Goal: Check status: Check status

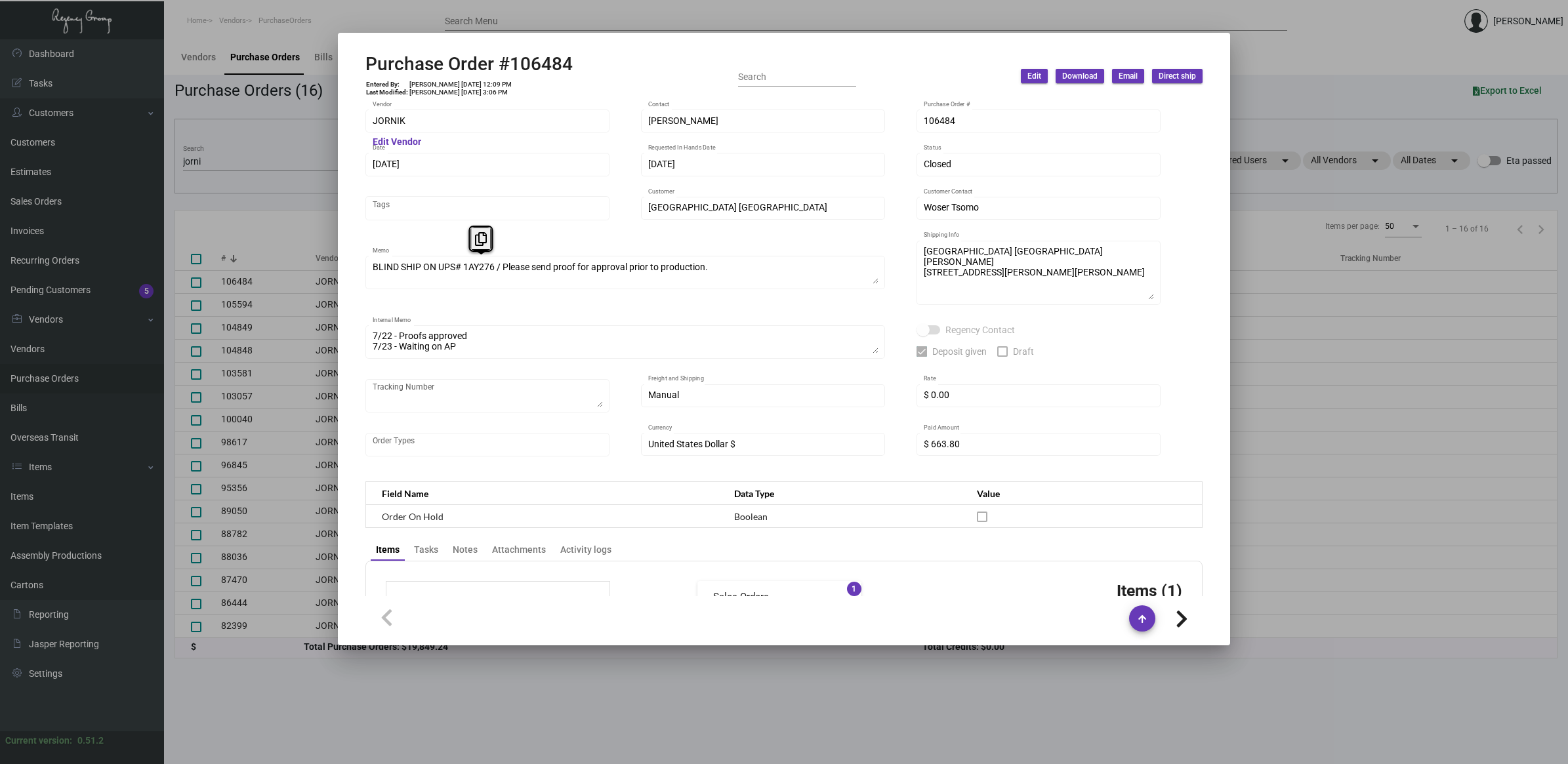
click at [218, 157] on div at bounding box center [784, 382] width 1568 height 764
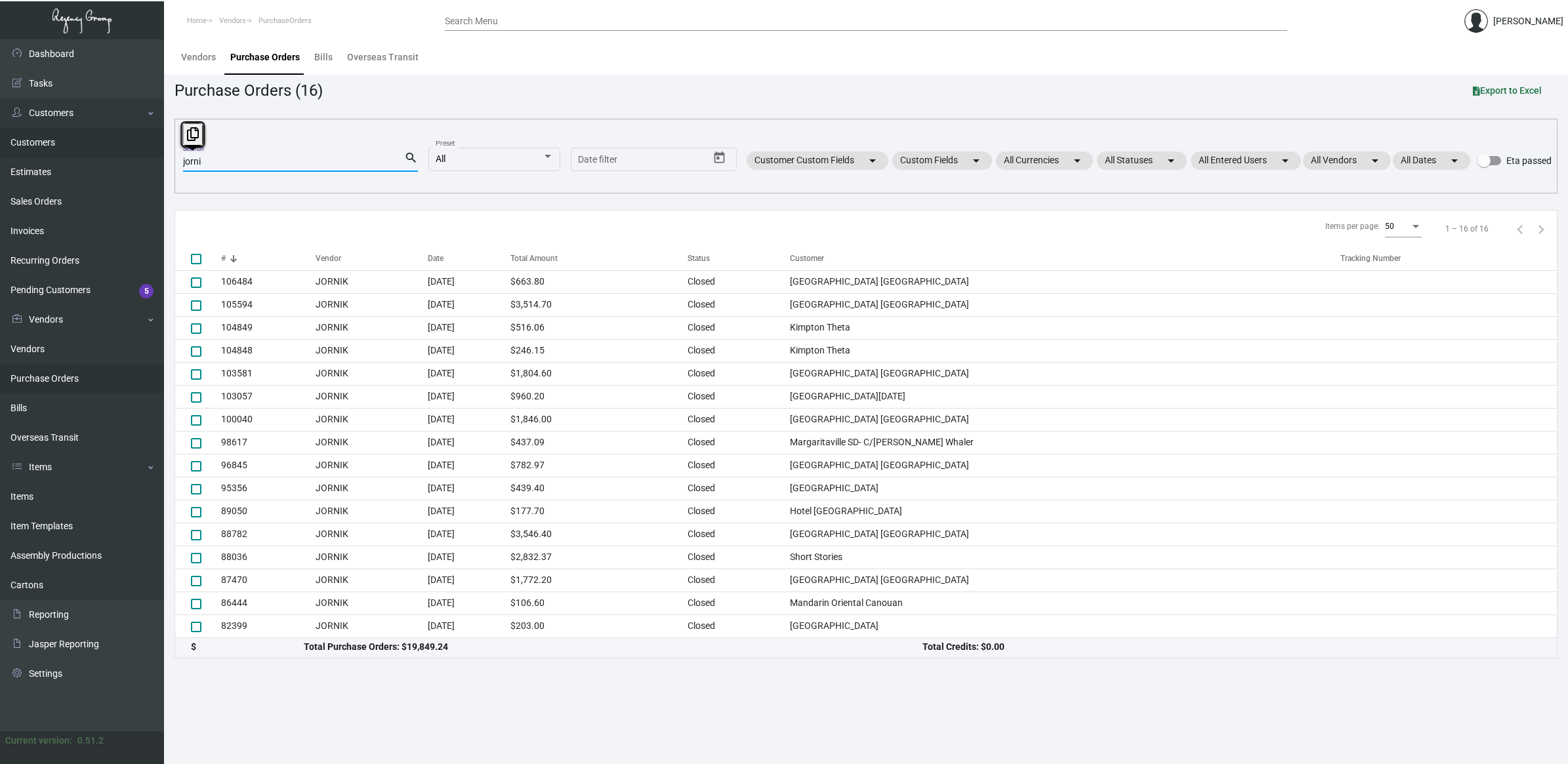
drag, startPoint x: 217, startPoint y: 164, endPoint x: 65, endPoint y: 149, distance: 152.7
click at [65, 149] on div "Dashboard Dashboard Tasks Customers Customers Estimates Sales Orders Invoices R…" at bounding box center [784, 401] width 1568 height 724
paste input "104176"
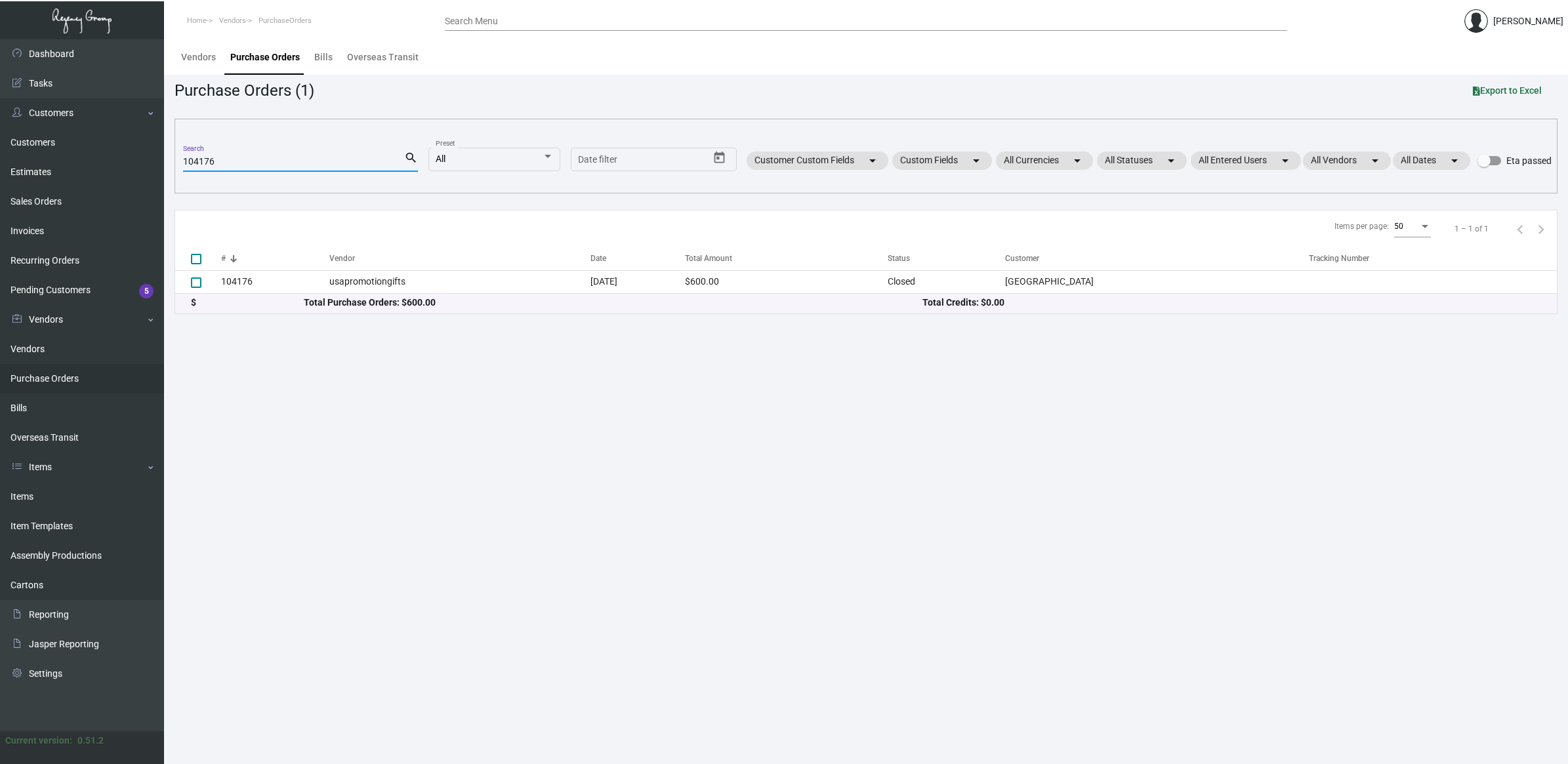
type input "104176"
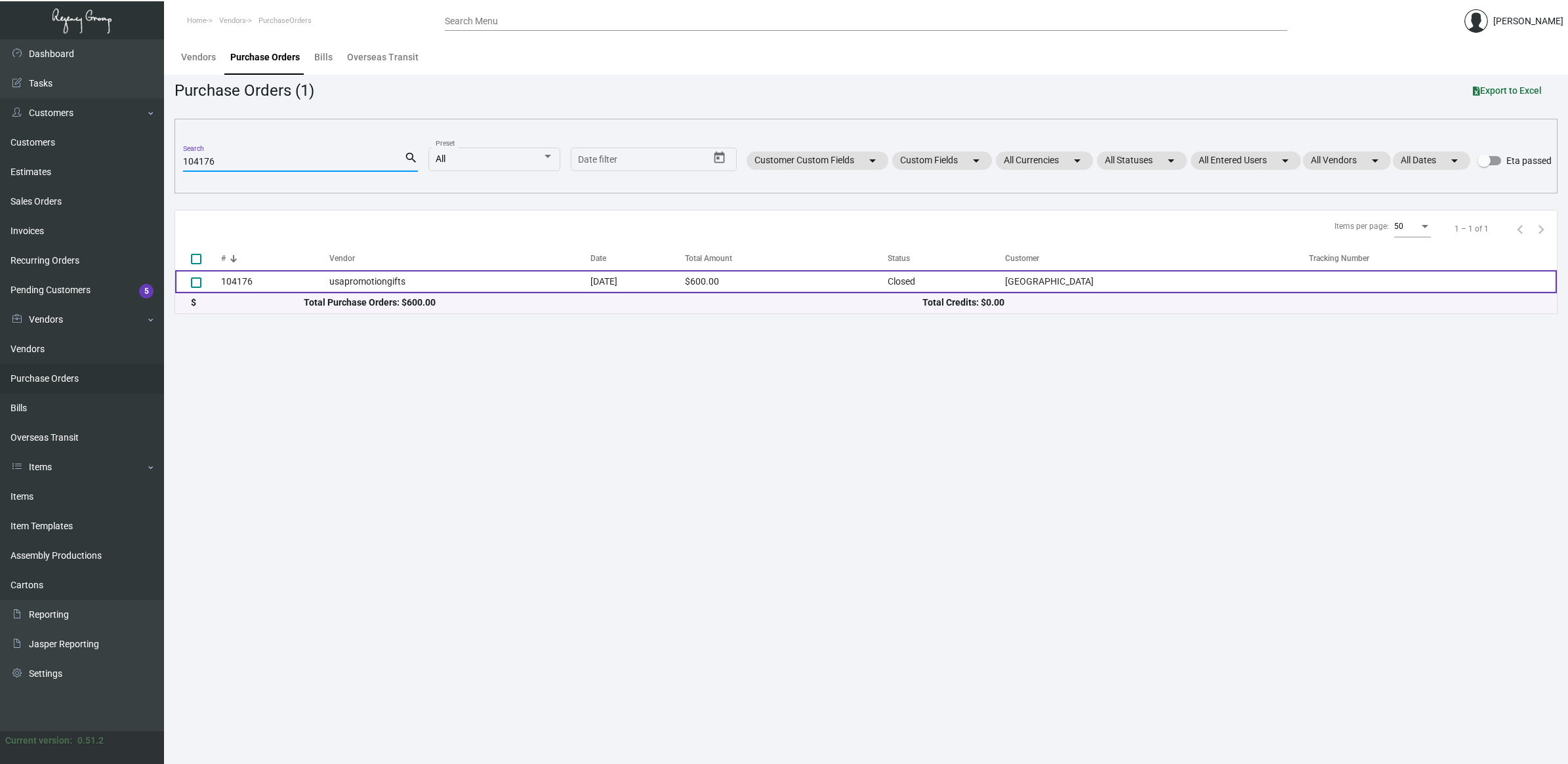
click at [317, 282] on td "104176" at bounding box center [275, 282] width 108 height 23
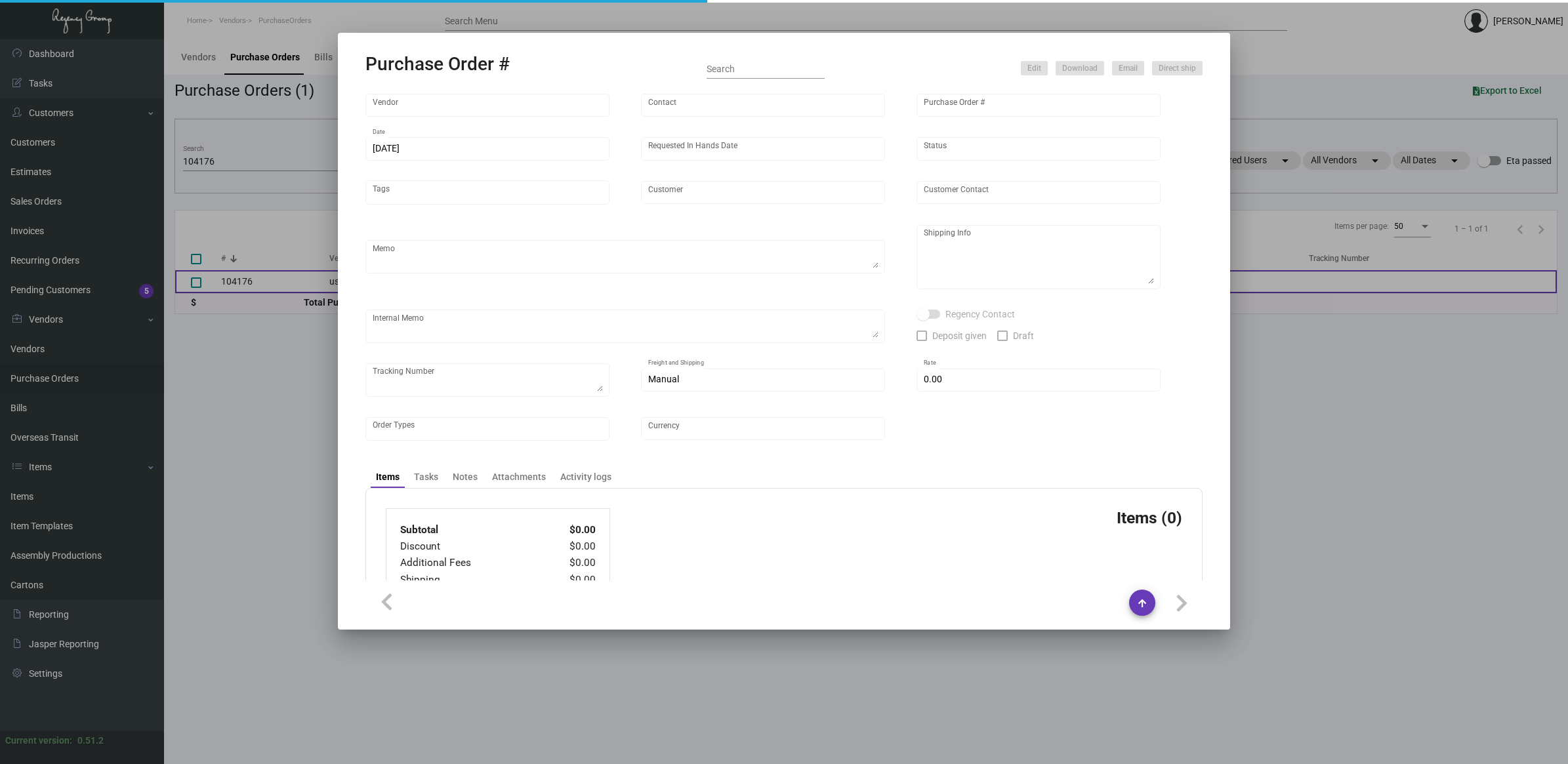
type input "usapromotiongifts"
type input "[PERSON_NAME] ."
type input "104176"
type input "[DATE]"
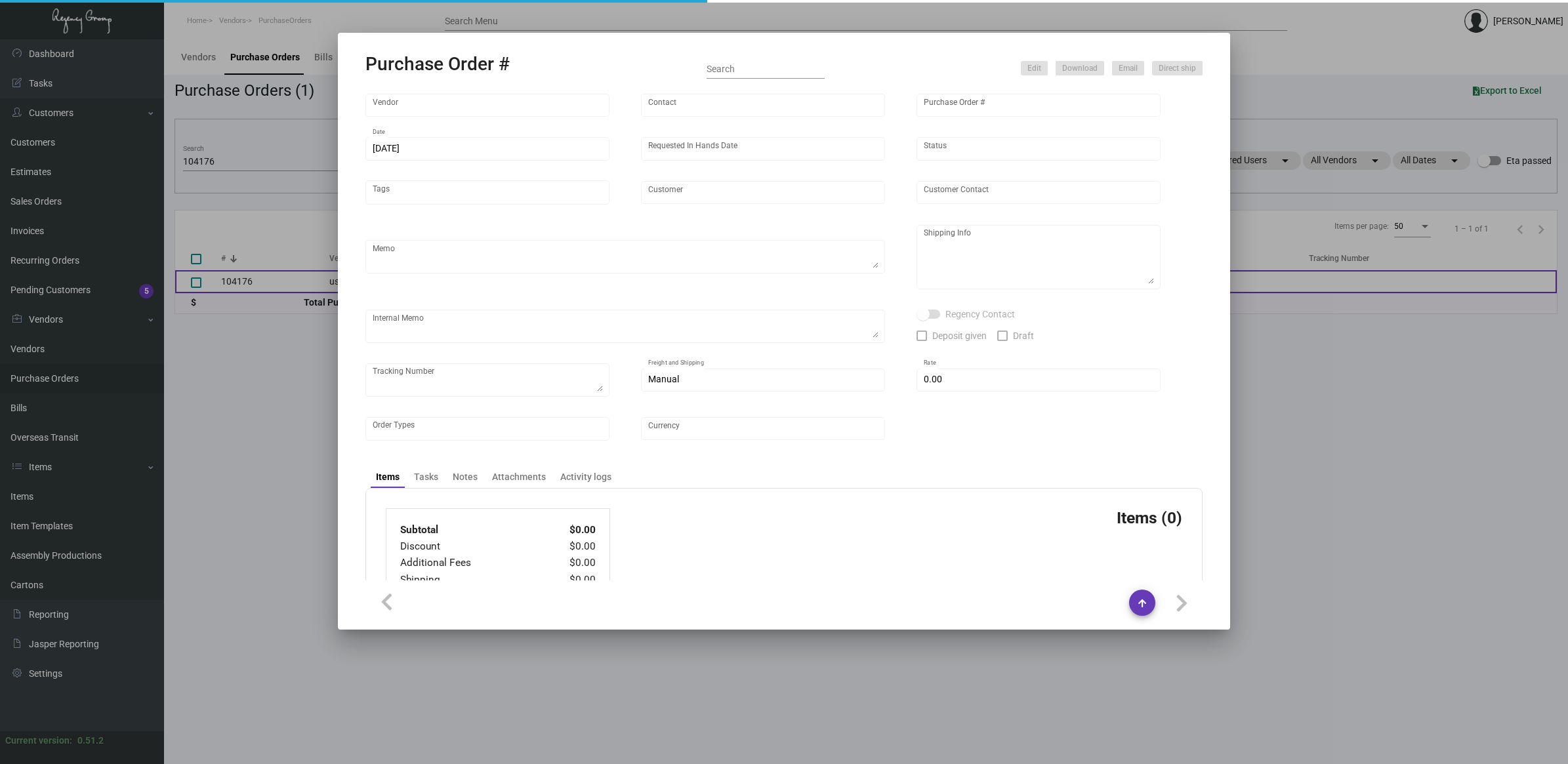
type input "[GEOGRAPHIC_DATA]"
type textarea "Reorder - Purchase Order #96485 / Please send proof for approval."
type textarea "Regency Group LA [STREET_ADDRESS]"
type textarea "3/13 - ACH sent."
checkbox input "true"
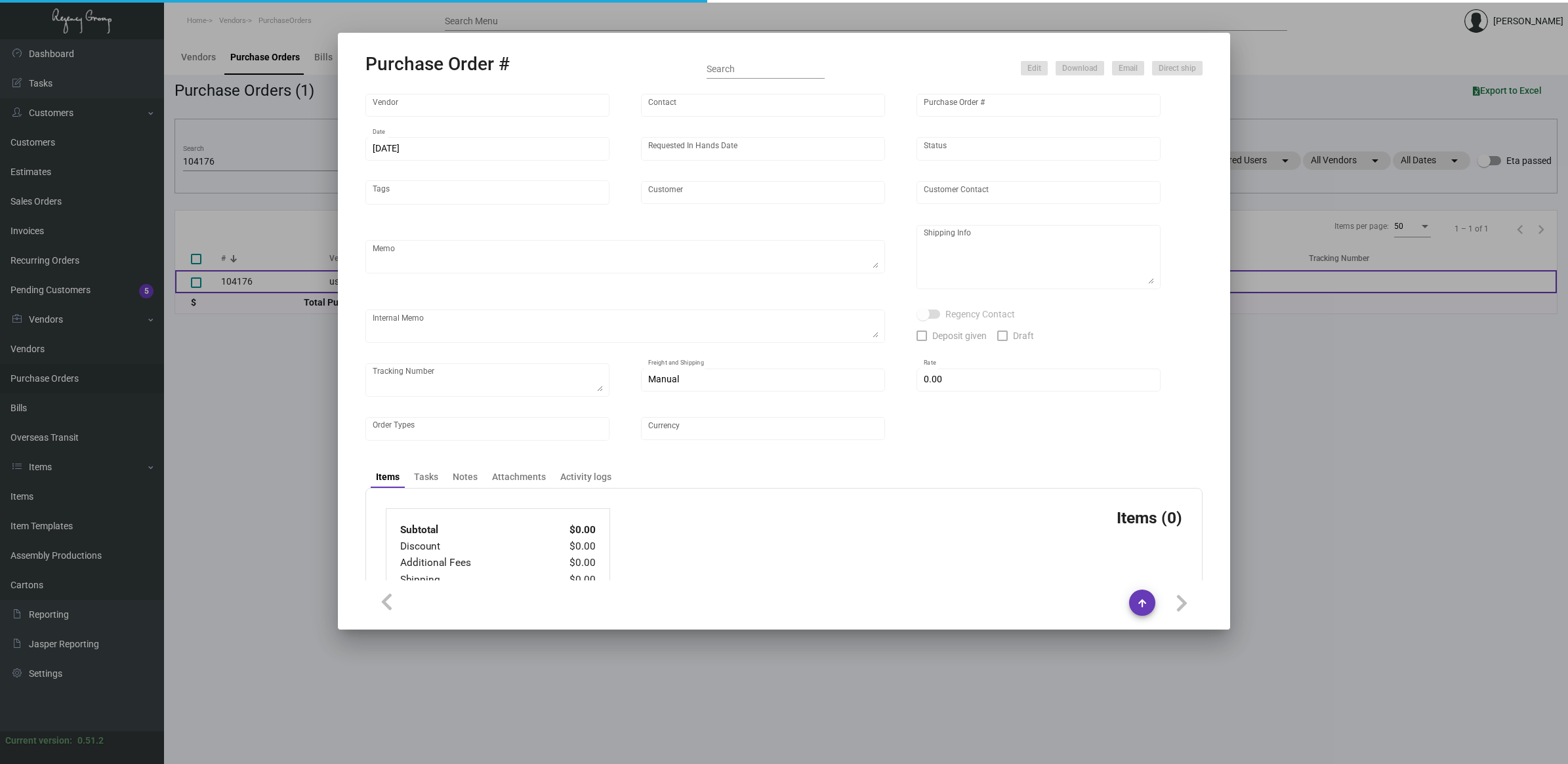
checkbox input "true"
type input "$ 0.00"
type input "United States Dollar $"
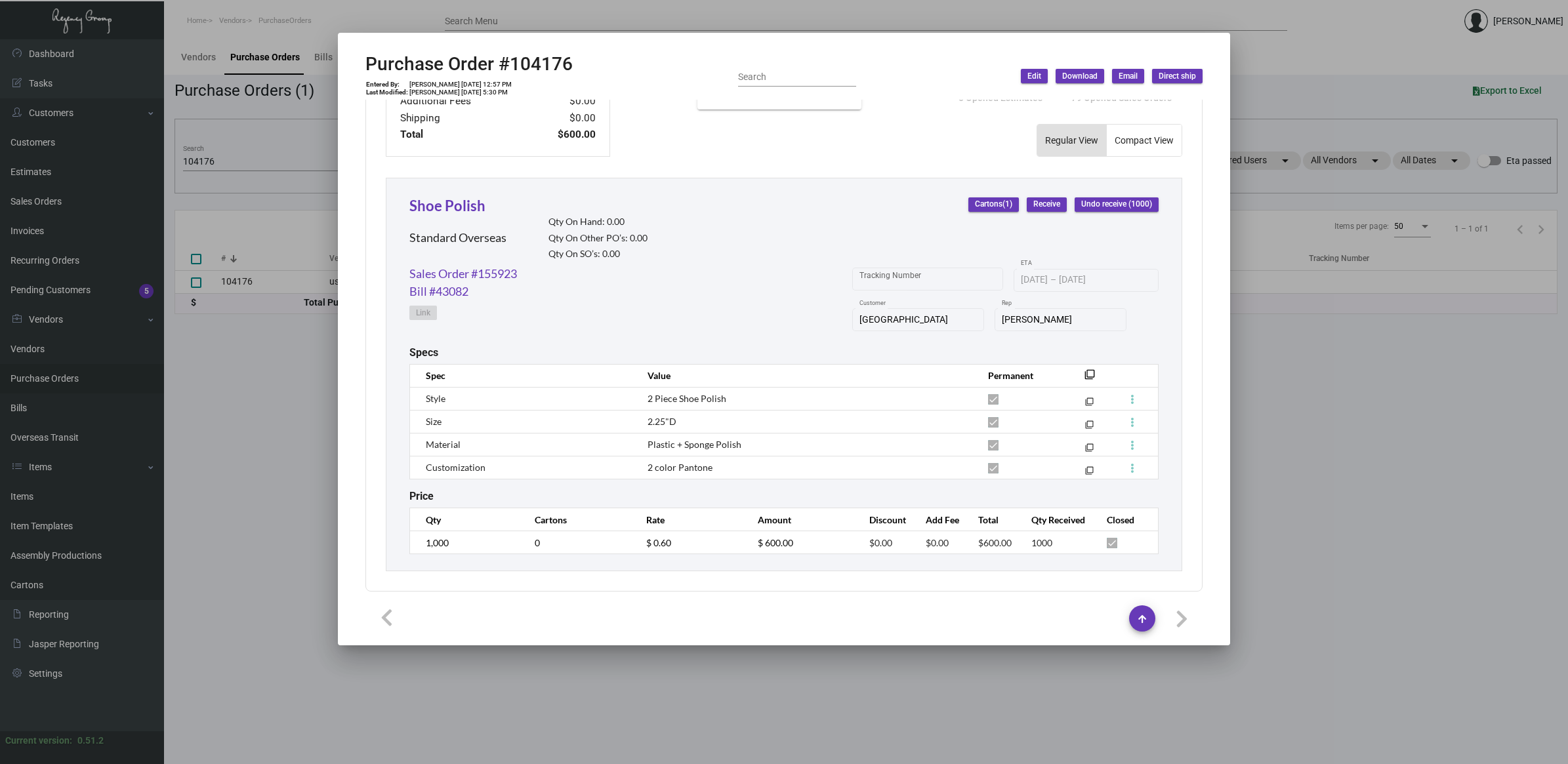
scroll to position [535, 0]
